Goal: Task Accomplishment & Management: Manage account settings

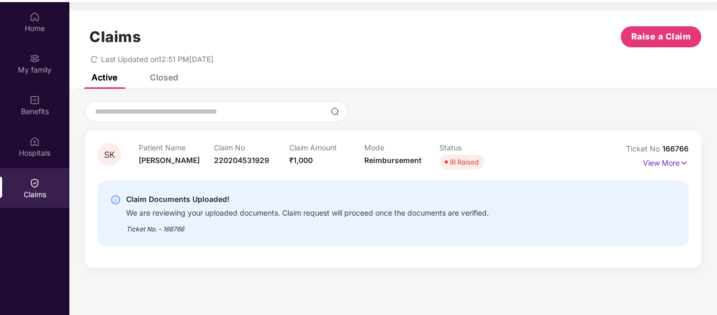
scroll to position [59, 0]
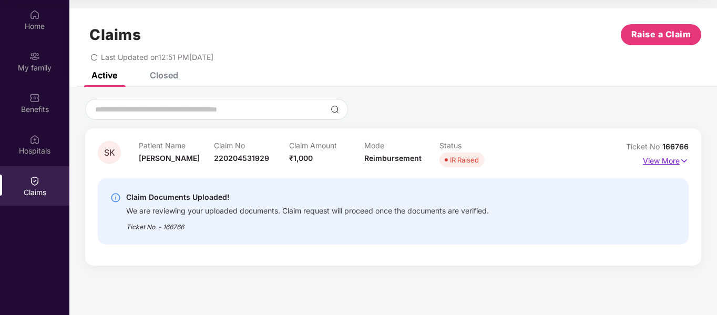
click at [682, 159] on img at bounding box center [684, 161] width 9 height 12
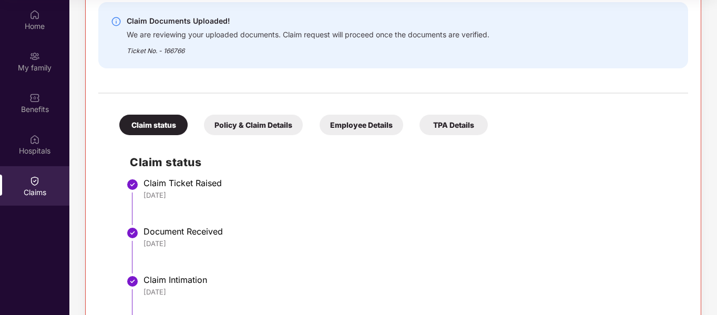
scroll to position [464, 0]
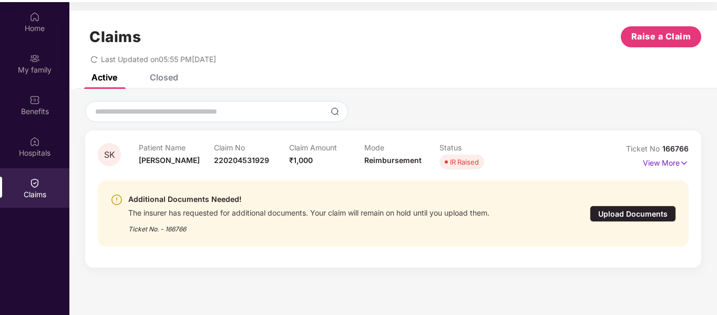
scroll to position [59, 0]
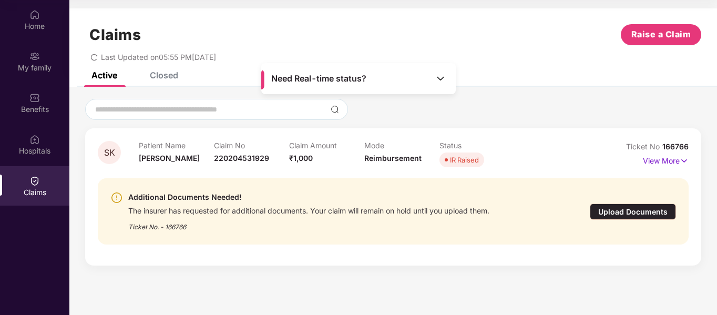
click at [440, 78] on img at bounding box center [440, 78] width 11 height 11
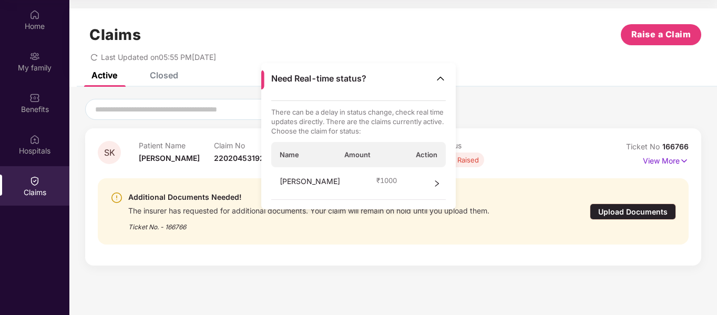
click at [364, 238] on div "Additional Documents Needed! The insurer has requested for additional documents…" at bounding box center [393, 211] width 591 height 66
click at [435, 186] on icon "right" at bounding box center [436, 183] width 7 height 7
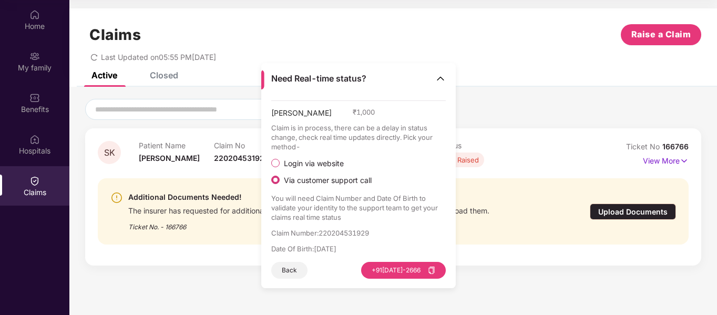
click at [442, 79] on img at bounding box center [440, 78] width 11 height 11
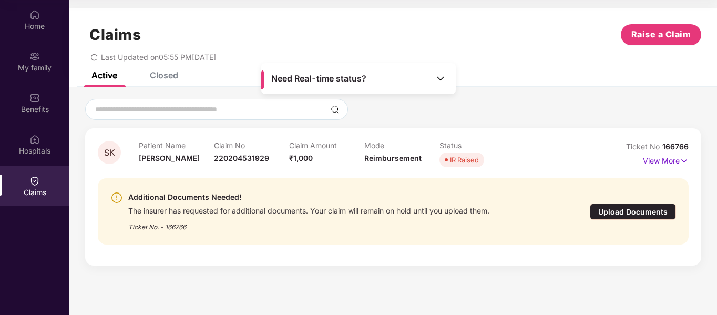
click at [621, 211] on div "Upload Documents" at bounding box center [633, 211] width 86 height 16
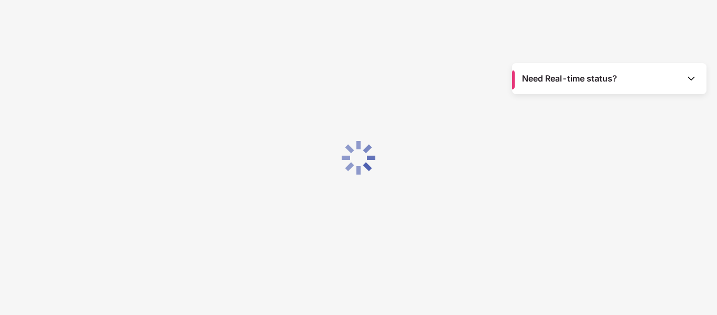
scroll to position [25, 0]
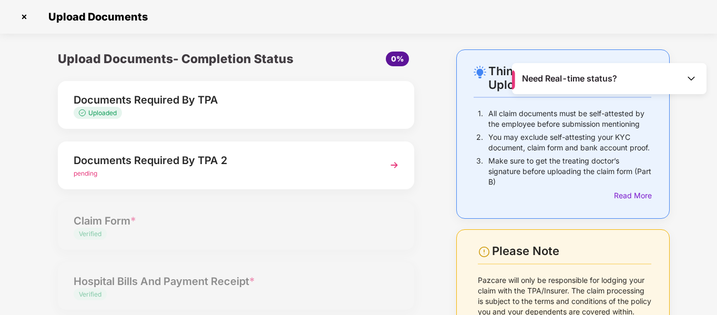
click at [395, 164] on img at bounding box center [394, 165] width 19 height 19
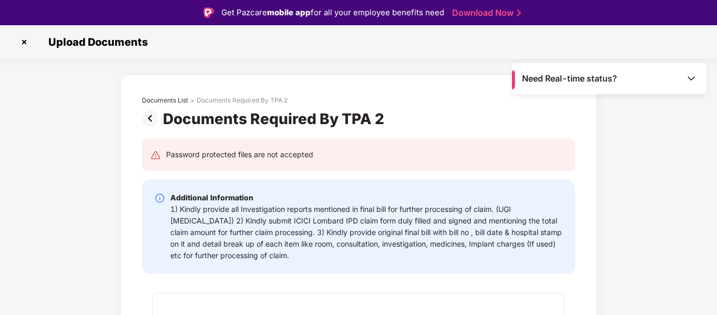
click at [27, 43] on img at bounding box center [24, 42] width 17 height 17
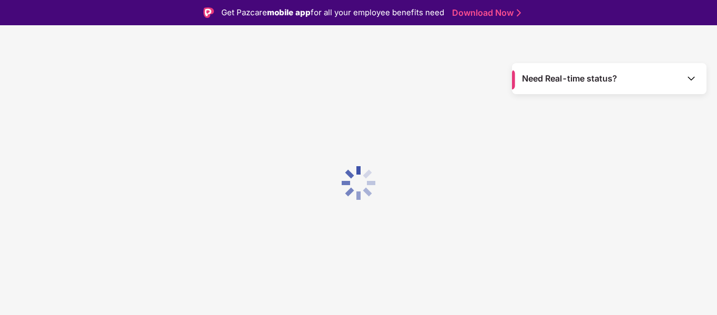
scroll to position [25, 0]
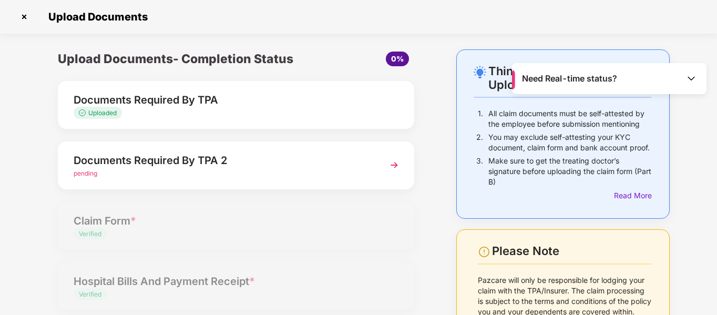
click at [393, 165] on img at bounding box center [394, 165] width 19 height 19
